Goal: Information Seeking & Learning: Learn about a topic

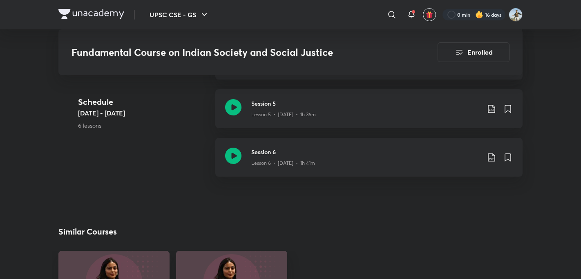
scroll to position [771, 0]
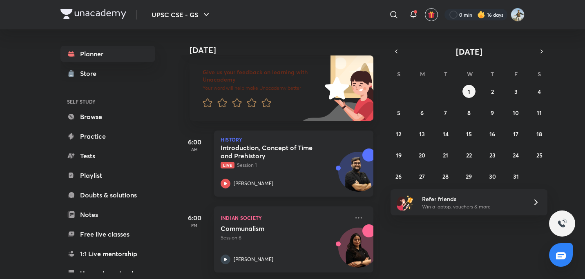
click at [350, 141] on div "History Introduction, Concept of Time and Prehistory Live Session 1 [PERSON_NAM…" at bounding box center [293, 164] width 159 height 66
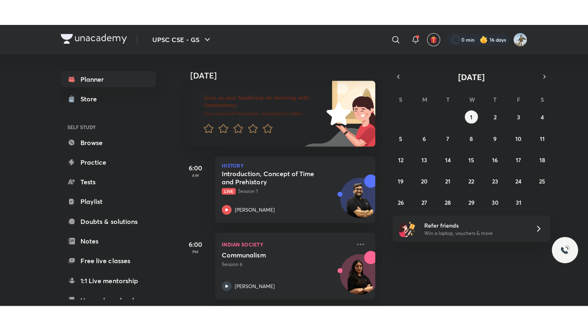
scroll to position [2, 0]
